Goal: Find specific page/section

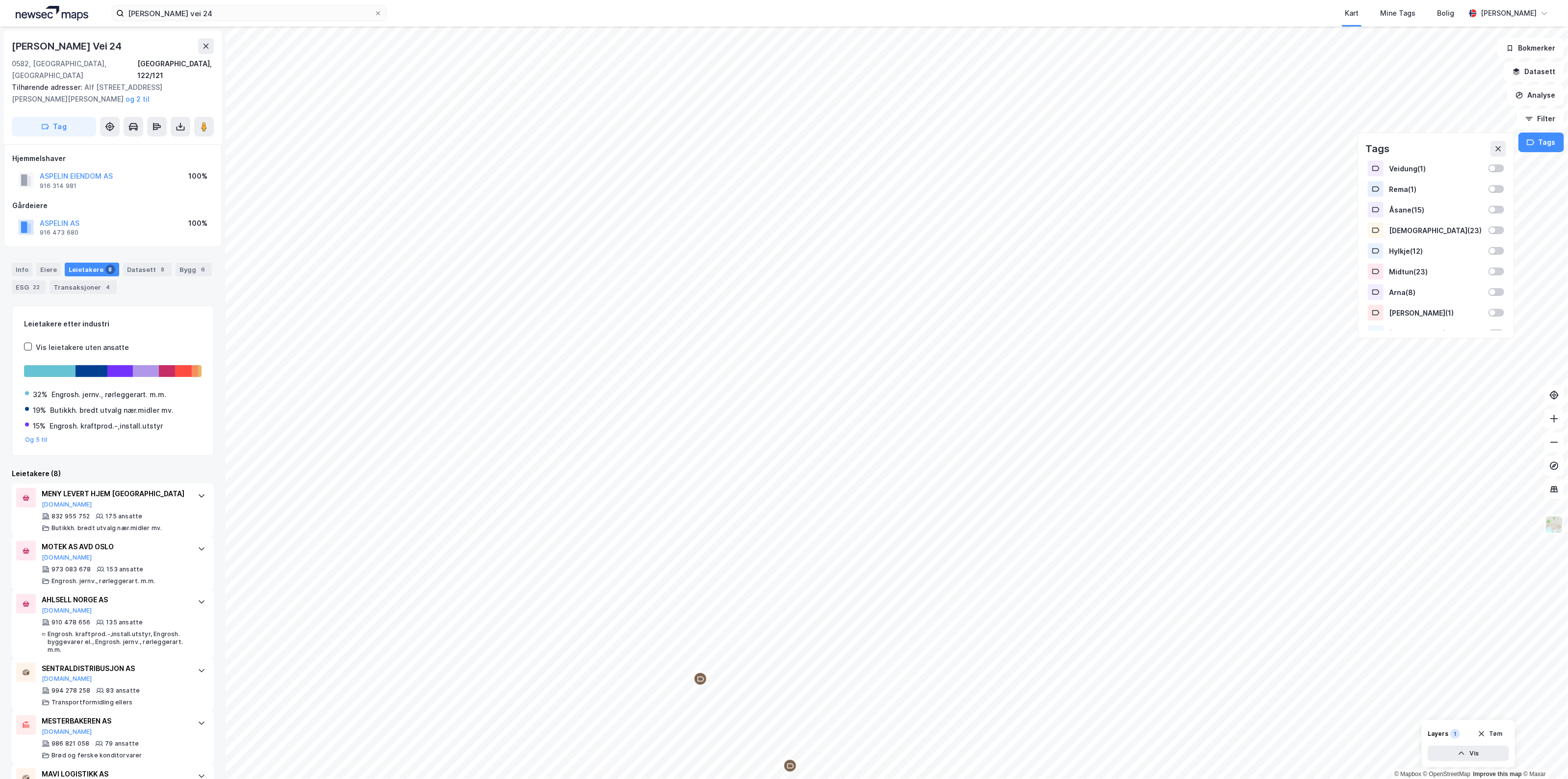
scroll to position [94, 0]
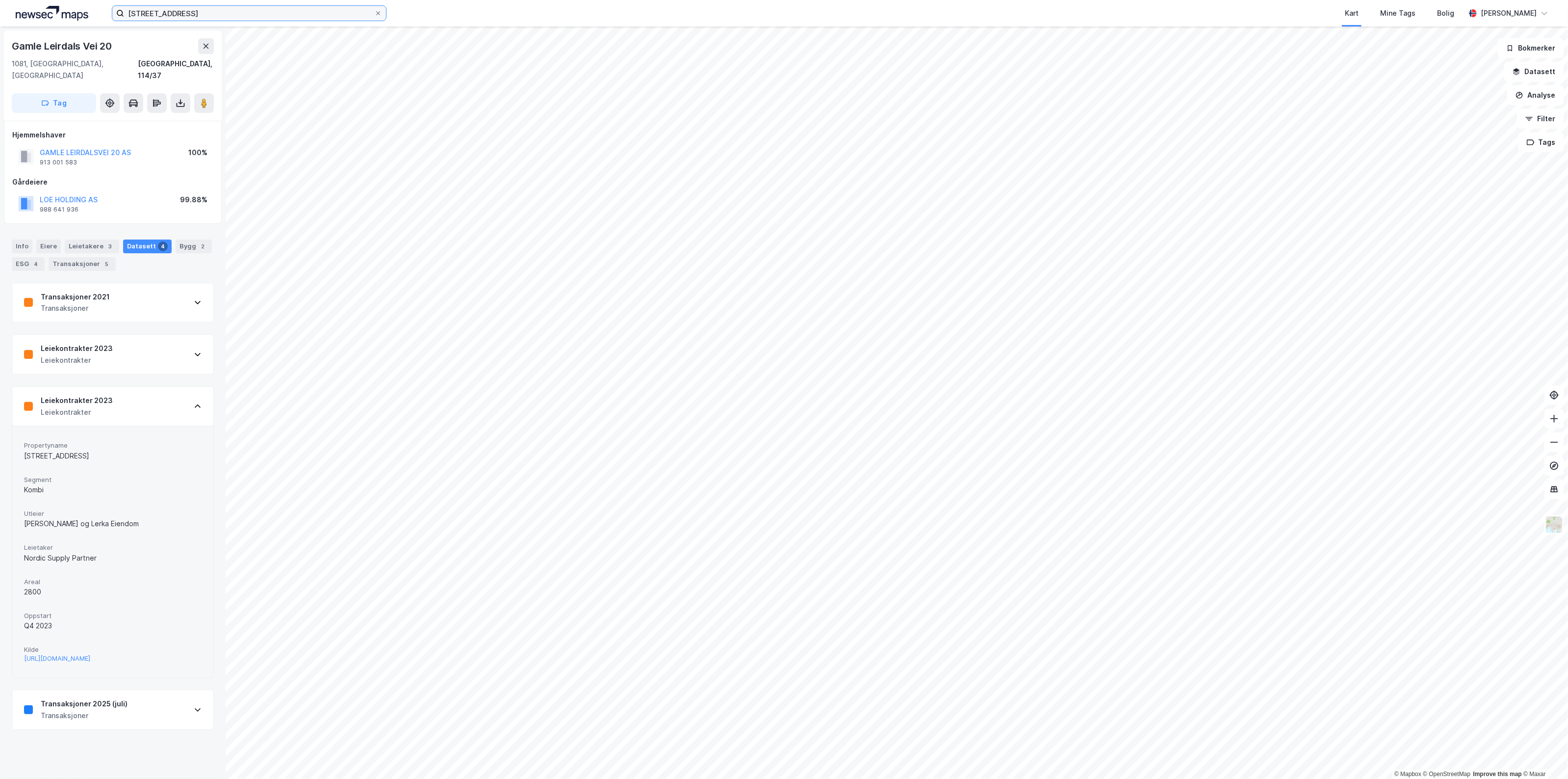
click at [223, 11] on input "[STREET_ADDRESS]" at bounding box center [249, 13] width 250 height 15
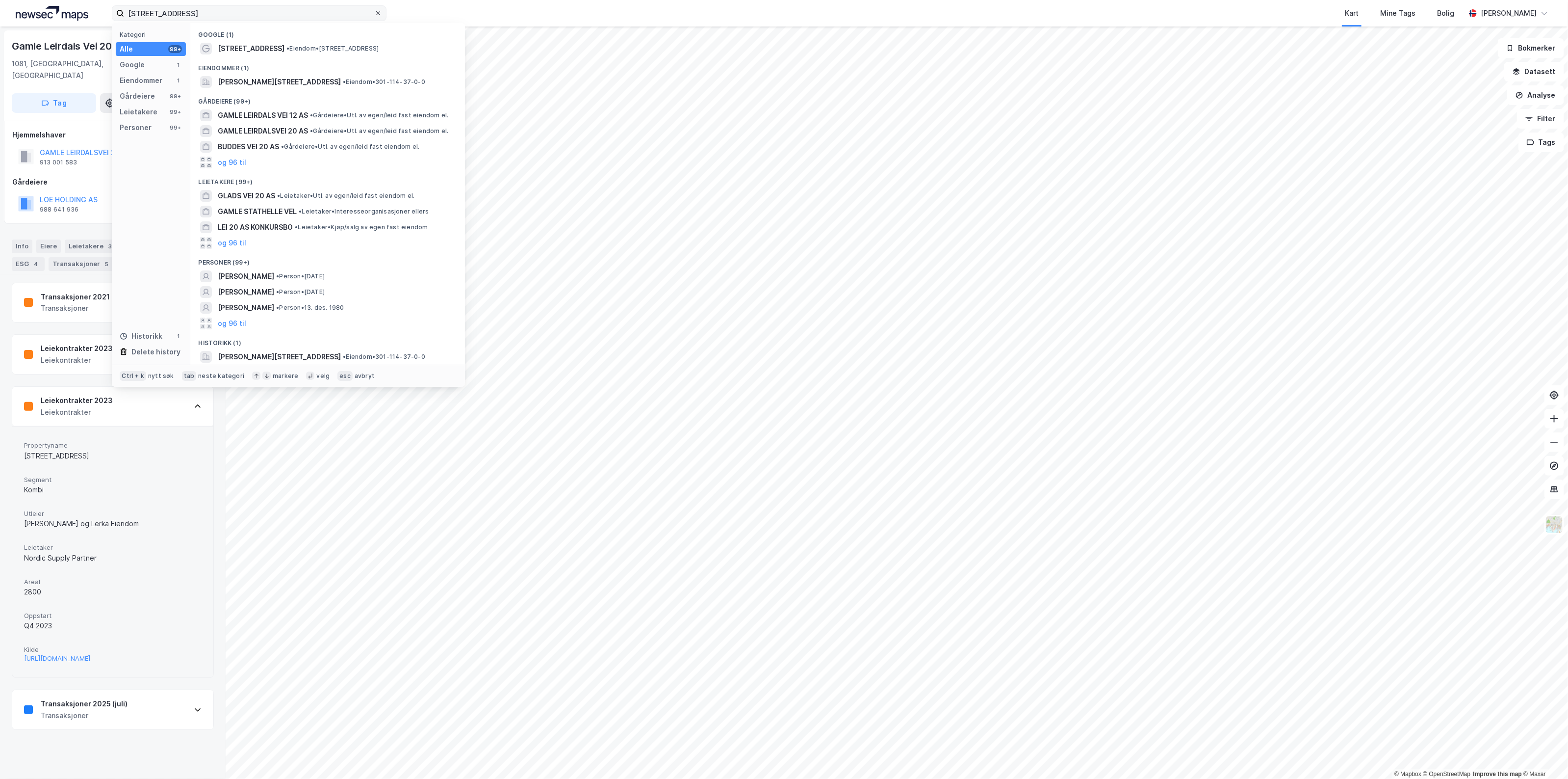
click at [379, 11] on icon at bounding box center [378, 13] width 6 height 6
click at [374, 11] on input "[STREET_ADDRESS]" at bounding box center [249, 13] width 250 height 15
